Goal: Transaction & Acquisition: Subscribe to service/newsletter

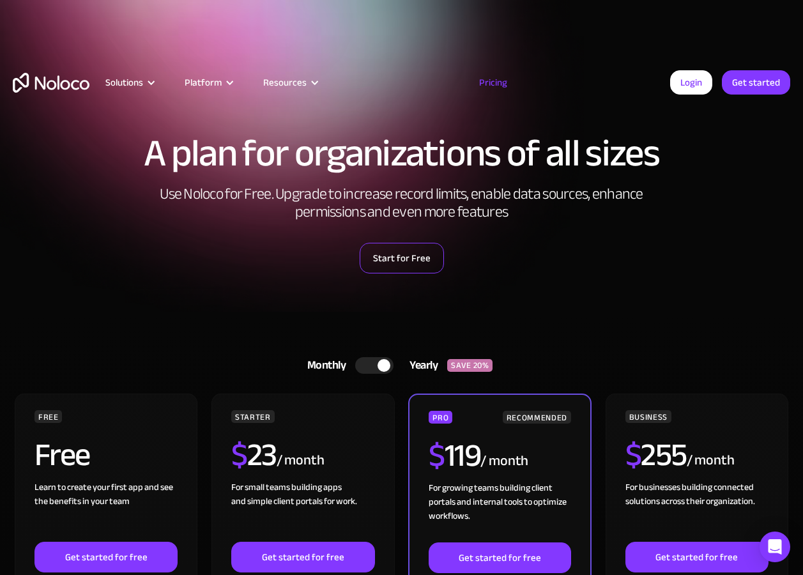
click at [414, 268] on link "Start for Free" at bounding box center [402, 258] width 84 height 31
drag, startPoint x: 746, startPoint y: 134, endPoint x: 734, endPoint y: 150, distance: 19.2
click at [738, 145] on div "Solutions Use Cases Business Types Project Management Keep track of customers, …" at bounding box center [401, 73] width 803 height 146
click at [497, 77] on link "Pricing" at bounding box center [493, 82] width 60 height 17
